Goal: Register for event/course

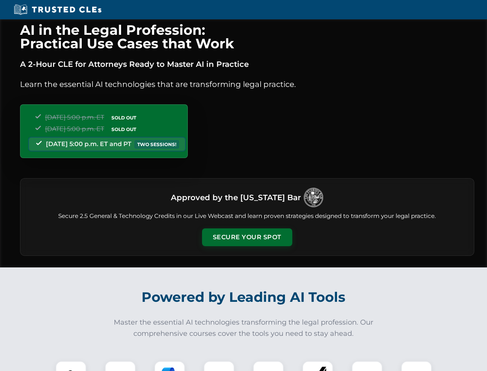
click at [247, 237] on button "Secure Your Spot" at bounding box center [247, 237] width 90 height 18
click at [71, 366] on img at bounding box center [71, 376] width 22 height 22
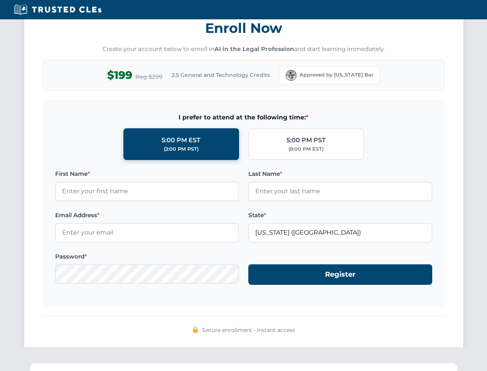
scroll to position [758, 0]
